Goal: Information Seeking & Learning: Learn about a topic

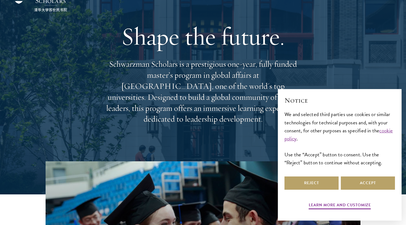
scroll to position [41, 0]
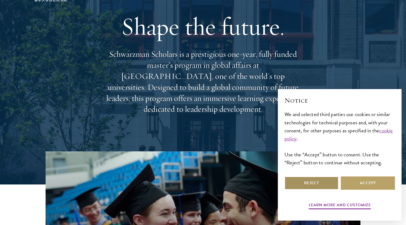
click at [327, 186] on button "Reject" at bounding box center [311, 183] width 54 height 13
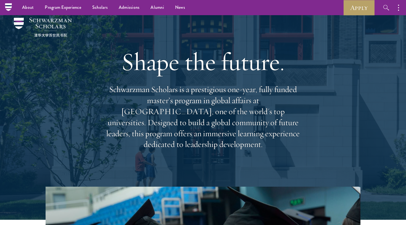
scroll to position [2, 0]
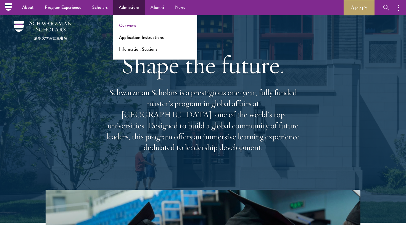
click at [127, 25] on link "Overview" at bounding box center [127, 25] width 17 height 6
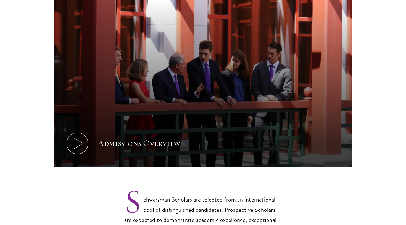
scroll to position [298, 0]
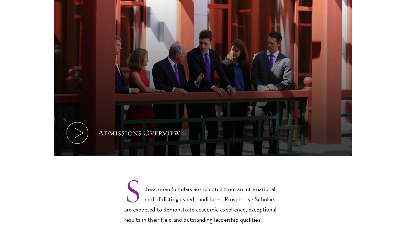
click at [144, 128] on div "Admissions Overview" at bounding box center [139, 133] width 82 height 11
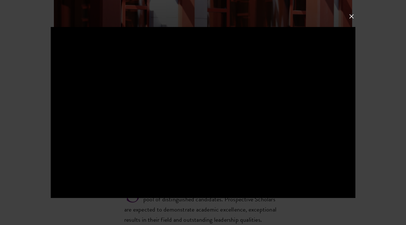
click at [394, 62] on div at bounding box center [203, 112] width 406 height 225
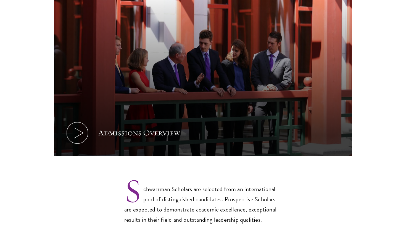
click at [135, 111] on button "Admissions Overview" at bounding box center [203, 73] width 298 height 168
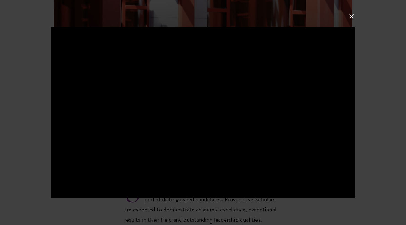
click at [350, 15] on button at bounding box center [351, 16] width 7 height 7
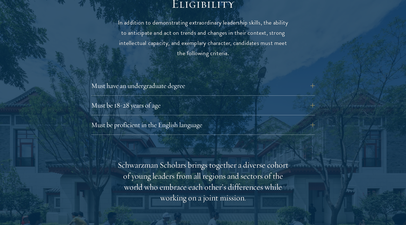
scroll to position [742, 0]
click at [176, 79] on button "Must have an undergraduate degree" at bounding box center [207, 85] width 224 height 13
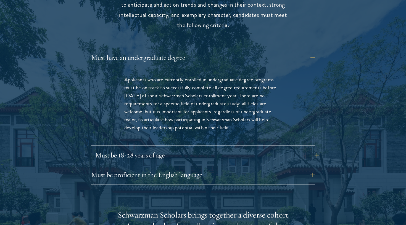
click at [149, 149] on button "Must be 18-28 years of age" at bounding box center [207, 155] width 224 height 13
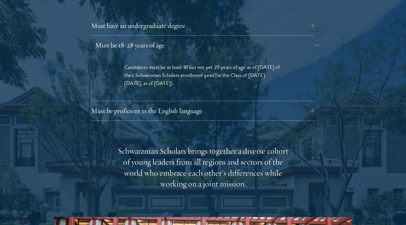
scroll to position [802, 0]
click at [159, 104] on div "Must be proficient in the English language Applicants must demonstrate strong E…" at bounding box center [203, 112] width 224 height 17
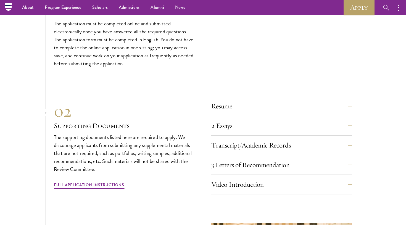
scroll to position [1874, 0]
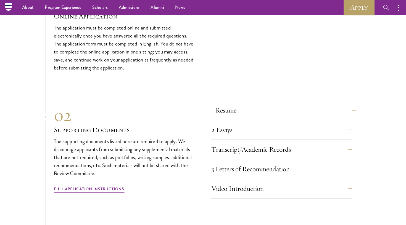
click at [245, 104] on button "Resume" at bounding box center [285, 110] width 141 height 13
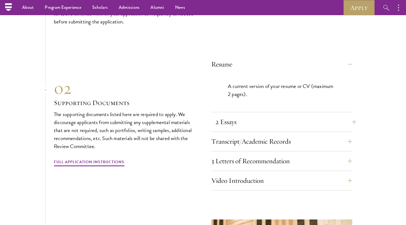
click at [242, 115] on button "2 Essays" at bounding box center [285, 121] width 141 height 13
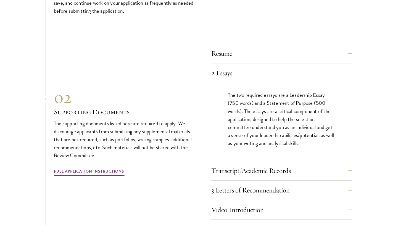
scroll to position [1888, 0]
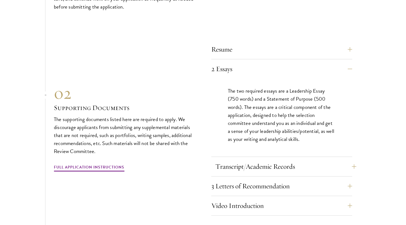
click at [248, 160] on button "Transcript/Academic Records" at bounding box center [285, 166] width 141 height 13
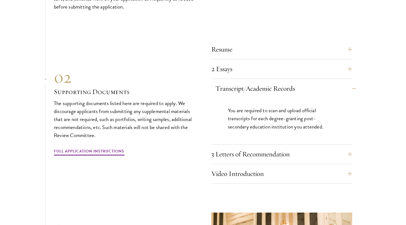
scroll to position [1890, 0]
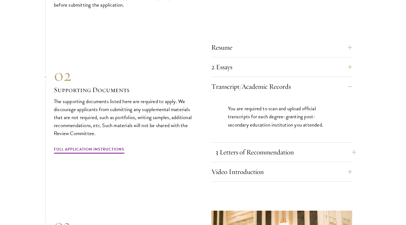
click at [252, 146] on button "3 Letters of Recommendation" at bounding box center [285, 152] width 141 height 13
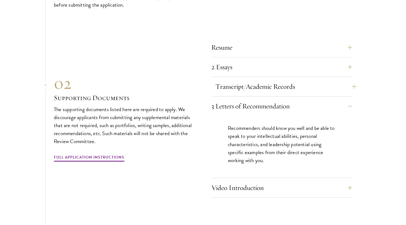
click at [269, 80] on button "Transcript/Academic Records" at bounding box center [285, 86] width 141 height 13
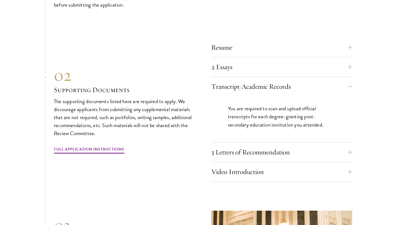
scroll to position [1898, 0]
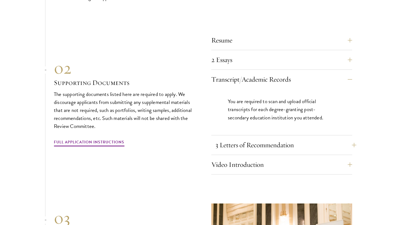
click at [265, 139] on button "3 Letters of Recommendation" at bounding box center [285, 145] width 141 height 13
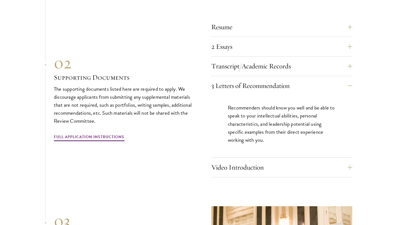
scroll to position [1911, 0]
click at [256, 160] on button "Video Introduction" at bounding box center [285, 166] width 141 height 13
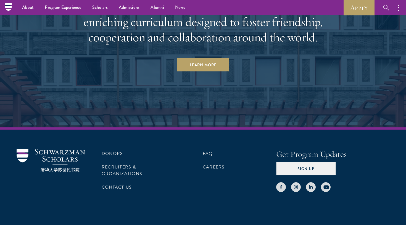
scroll to position [2927, 0]
